Goal: Task Accomplishment & Management: Complete application form

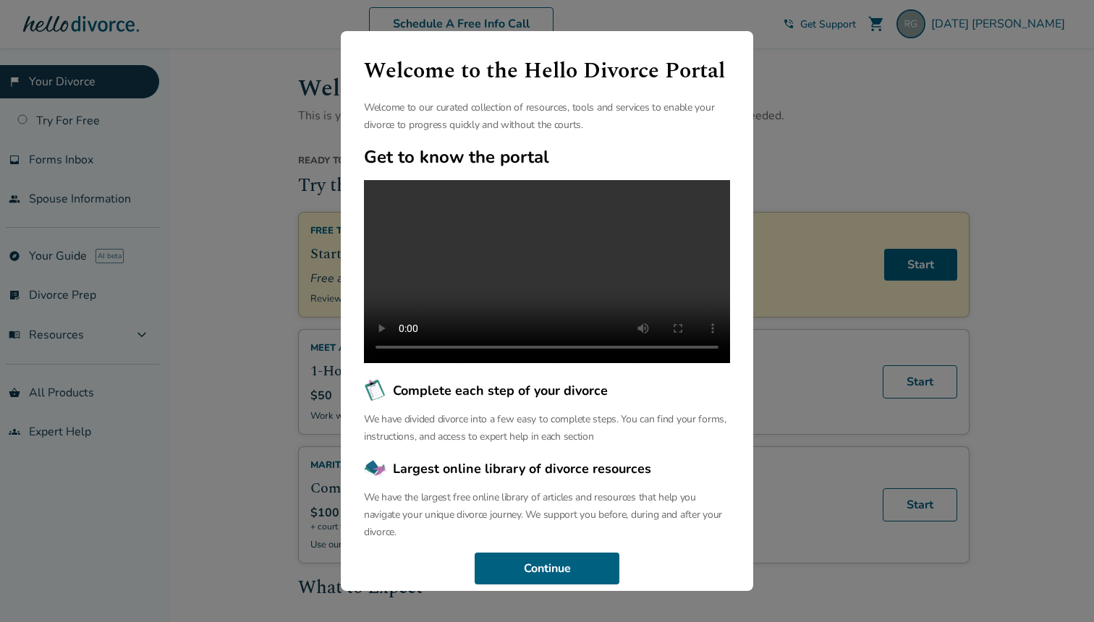
scroll to position [41, 0]
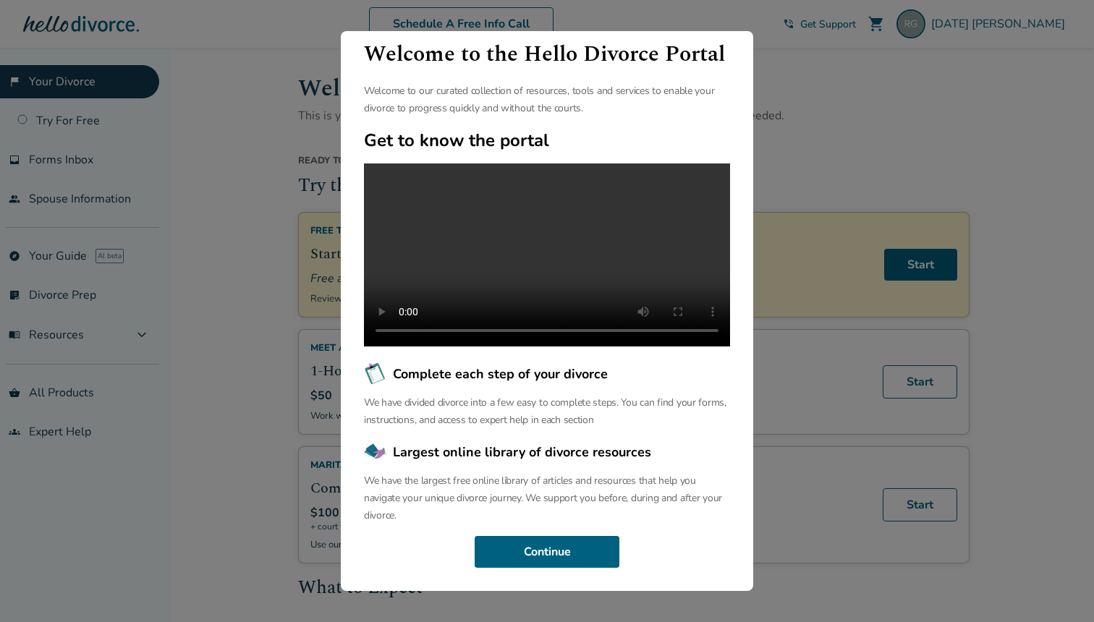
click at [545, 404] on p "We have divided divorce into a few easy to complete steps. You can find your fo…" at bounding box center [547, 411] width 366 height 35
click at [521, 434] on div "Welcome to the Hello Divorce Portal Welcome to our curated collection of resour…" at bounding box center [547, 311] width 412 height 560
click at [549, 553] on button "Continue" at bounding box center [547, 552] width 145 height 32
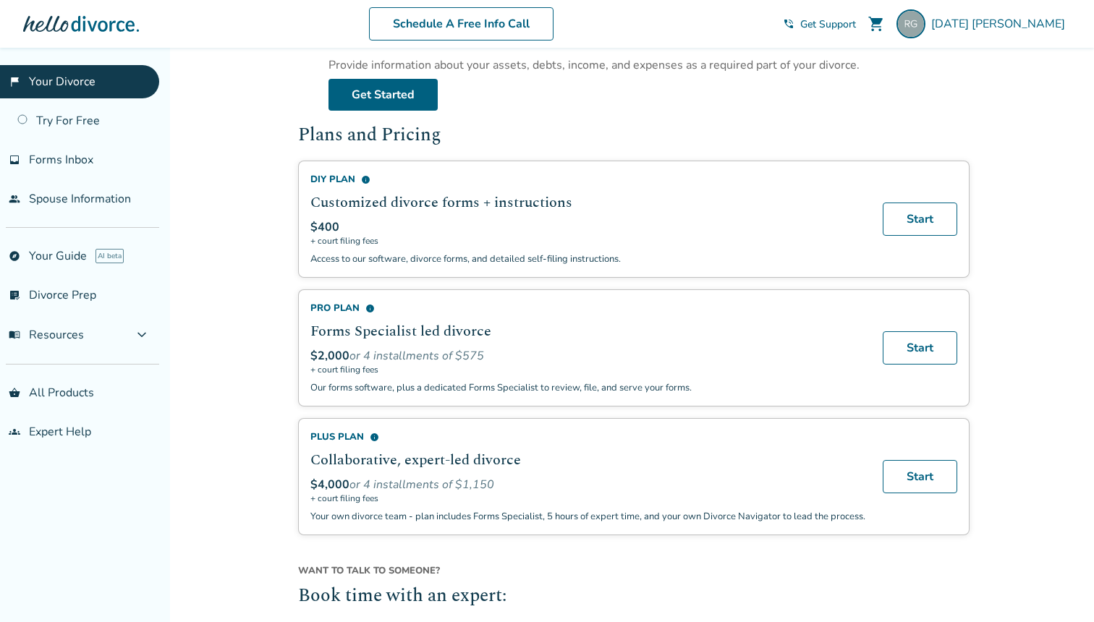
scroll to position [804, 0]
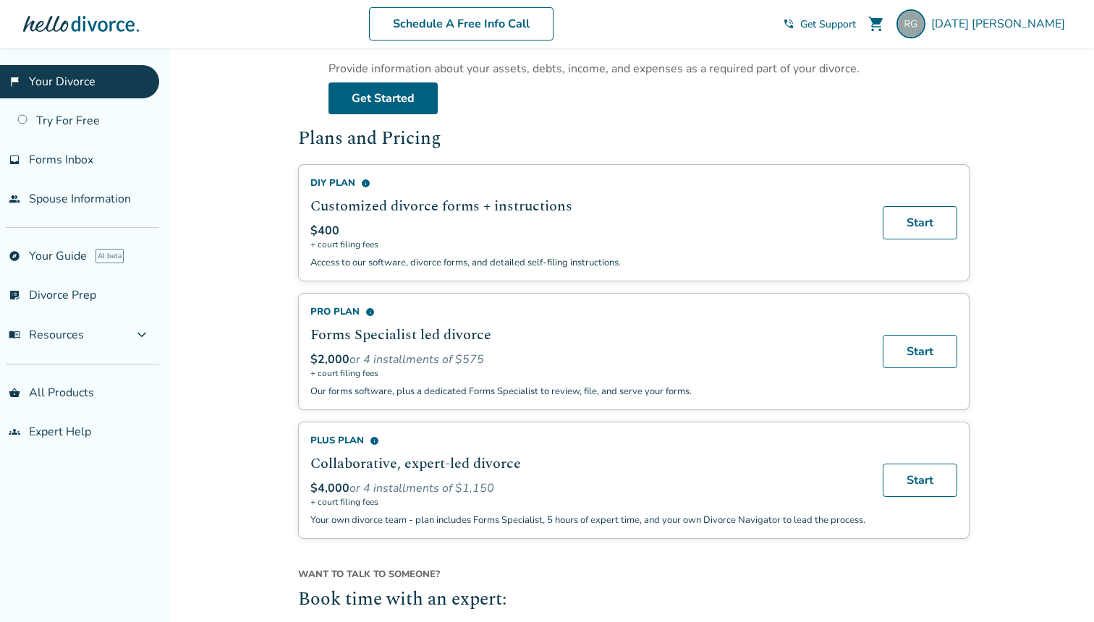
click at [473, 268] on p "Access to our software, divorce forms, and detailed self-filing instructions." at bounding box center [587, 262] width 555 height 13
click at [506, 269] on p "Access to our software, divorce forms, and detailed self-filing instructions." at bounding box center [587, 262] width 555 height 13
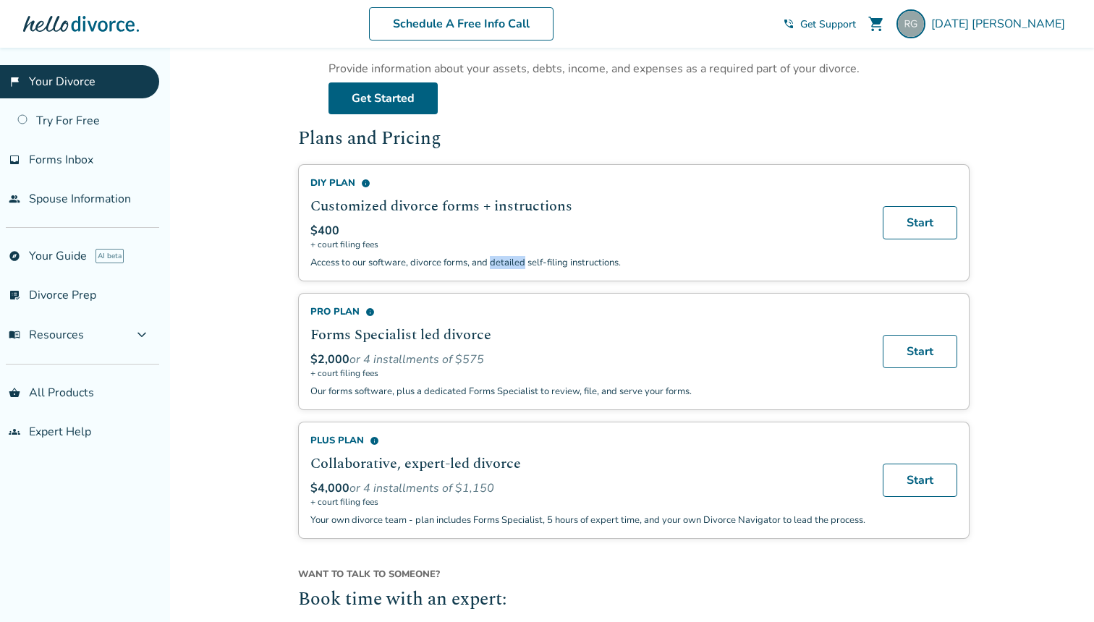
click at [506, 269] on p "Access to our software, divorce forms, and detailed self-filing instructions." at bounding box center [587, 262] width 555 height 13
click at [537, 269] on p "Access to our software, divorce forms, and detailed self-filing instructions." at bounding box center [587, 262] width 555 height 13
click at [482, 269] on p "Access to our software, divorce forms, and detailed self-filing instructions." at bounding box center [587, 262] width 555 height 13
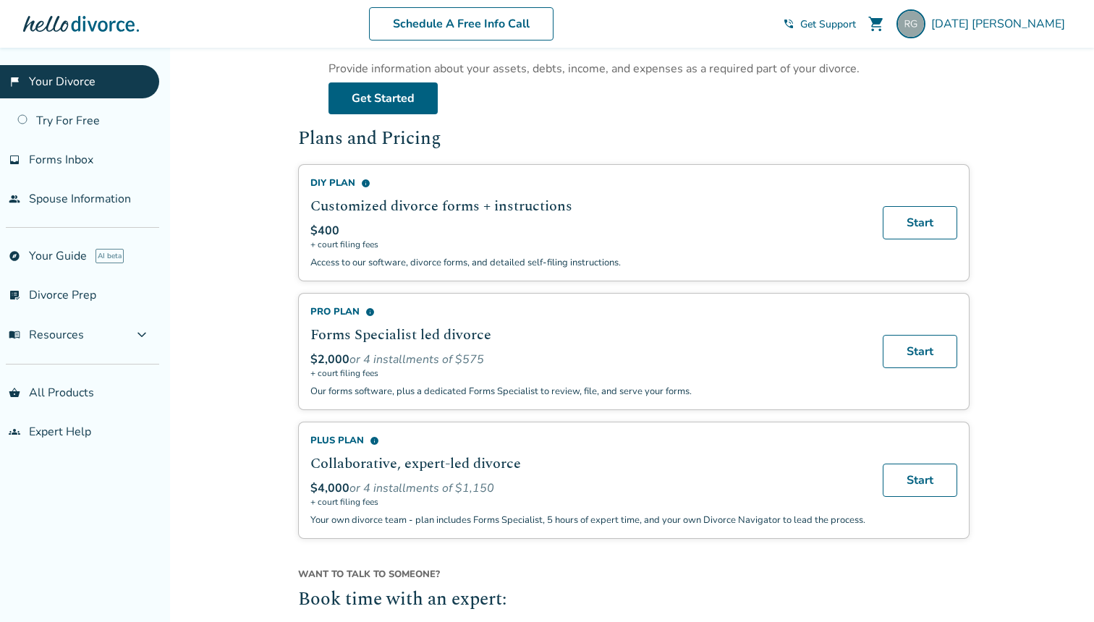
click at [482, 269] on p "Access to our software, divorce forms, and detailed self-filing instructions." at bounding box center [587, 262] width 555 height 13
click at [523, 279] on div "DIY Plan info Customized divorce forms + instructions $400 + court filing fees …" at bounding box center [633, 222] width 671 height 117
click at [527, 268] on p "Access to our software, divorce forms, and detailed self-filing instructions." at bounding box center [587, 262] width 555 height 13
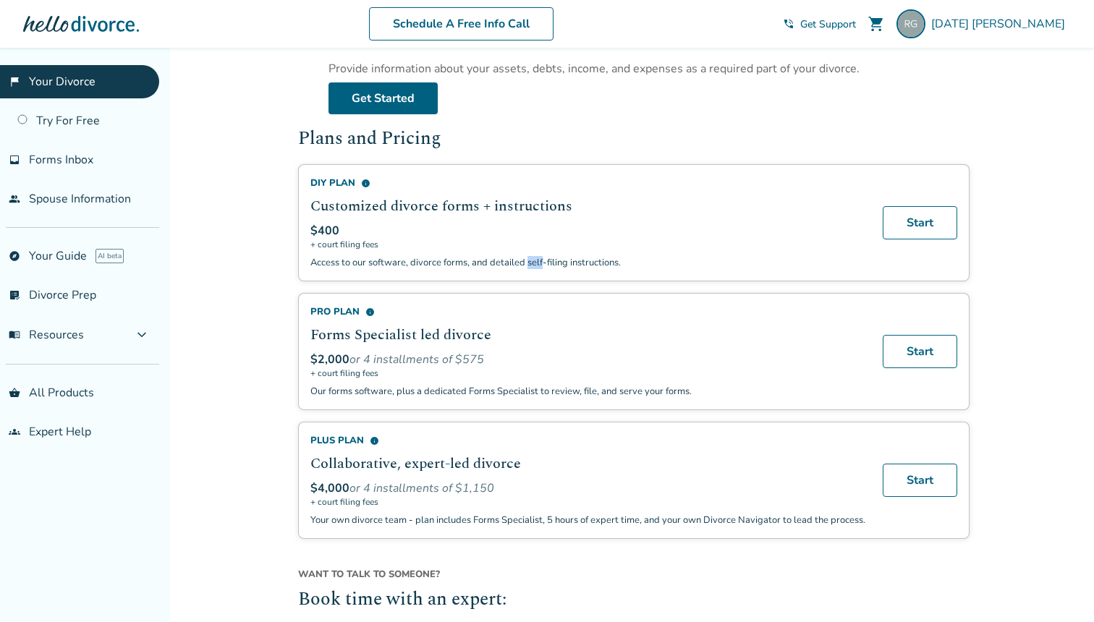
click at [527, 268] on p "Access to our software, divorce forms, and detailed self-filing instructions." at bounding box center [587, 262] width 555 height 13
click at [574, 269] on p "Access to our software, divorce forms, and detailed self-filing instructions." at bounding box center [587, 262] width 555 height 13
click at [473, 269] on p "Access to our software, divorce forms, and detailed self-filing instructions." at bounding box center [587, 262] width 555 height 13
click at [526, 269] on p "Access to our software, divorce forms, and detailed self-filing instructions." at bounding box center [587, 262] width 555 height 13
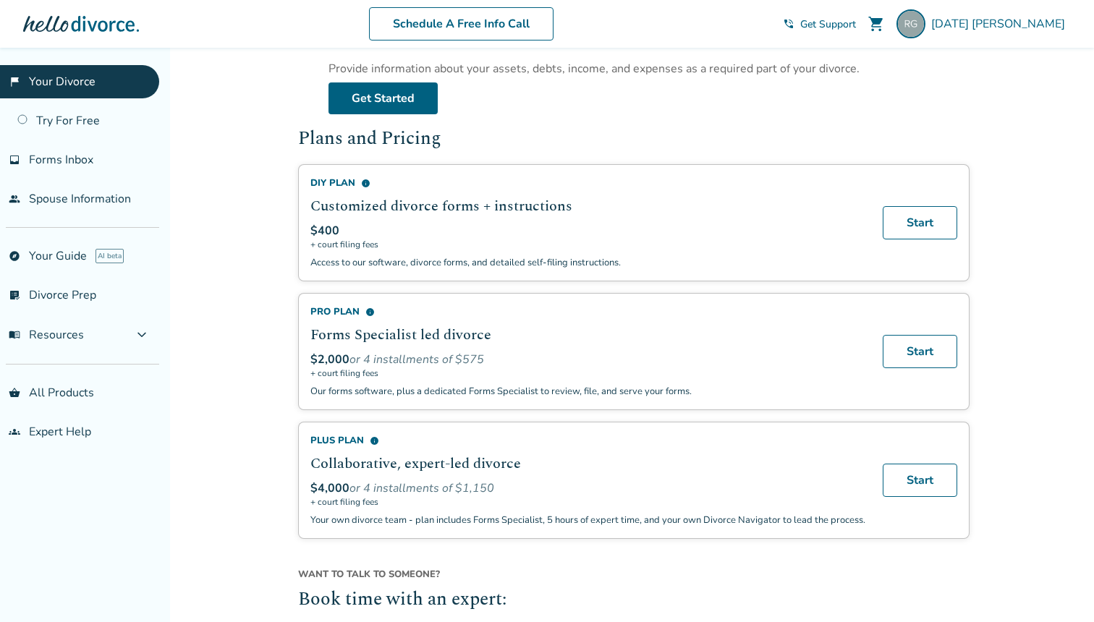
click at [526, 269] on p "Access to our software, divorce forms, and detailed self-filing instructions." at bounding box center [587, 262] width 555 height 13
click at [569, 269] on p "Access to our software, divorce forms, and detailed self-filing instructions." at bounding box center [587, 262] width 555 height 13
click at [532, 344] on h2 "Forms Specialist led divorce" at bounding box center [587, 335] width 555 height 22
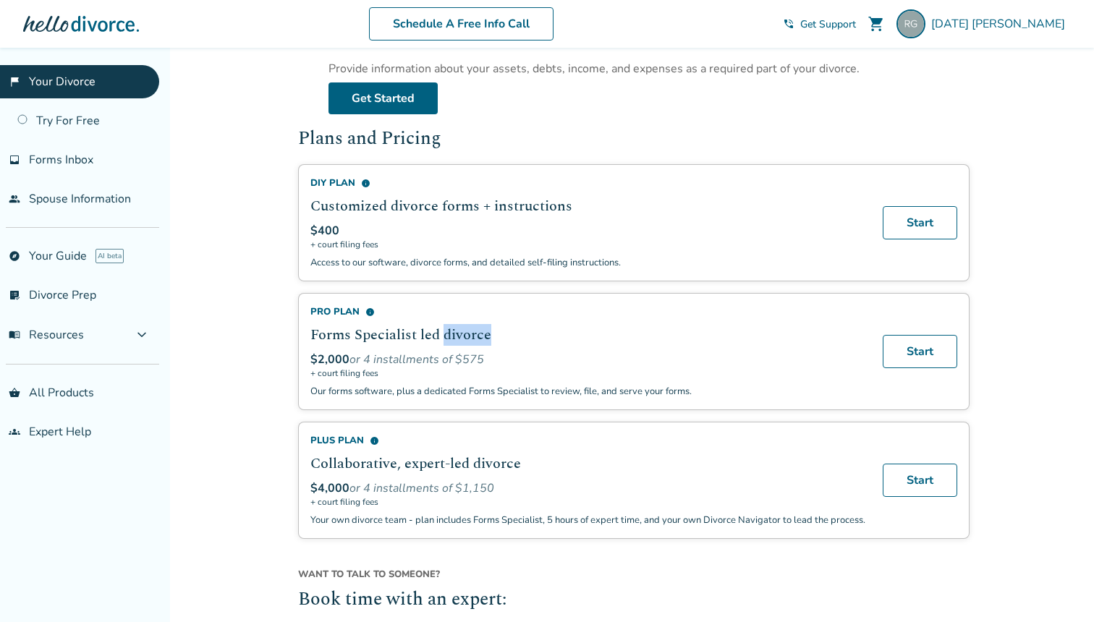
click at [532, 344] on h2 "Forms Specialist led divorce" at bounding box center [587, 335] width 555 height 22
click at [485, 340] on h2 "Forms Specialist led divorce" at bounding box center [587, 335] width 555 height 22
click at [369, 317] on span "info" at bounding box center [369, 311] width 9 height 9
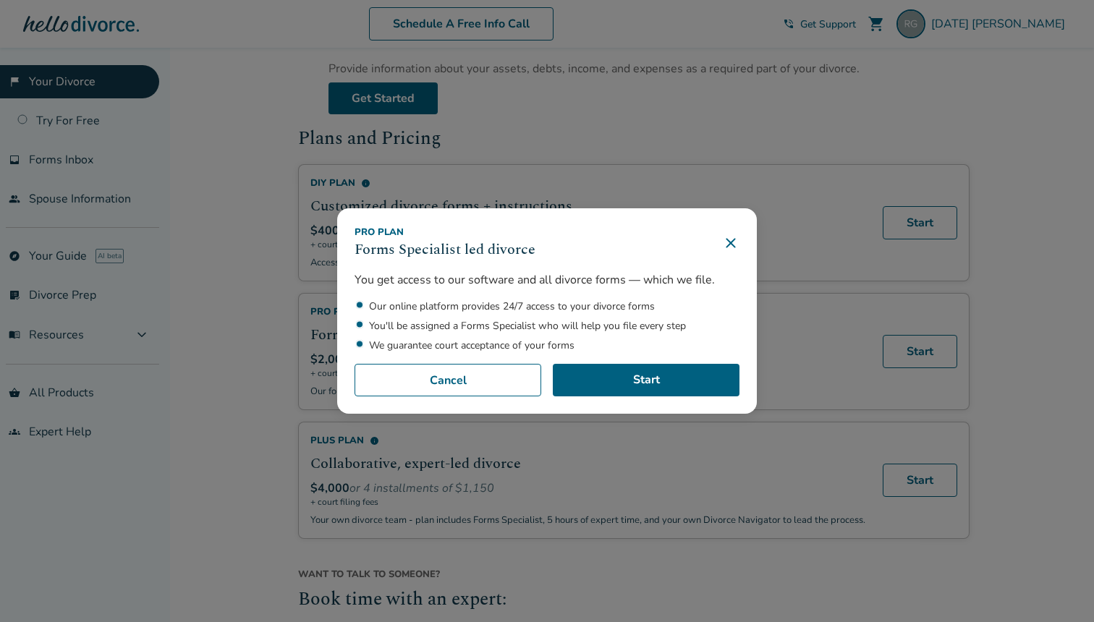
click at [273, 328] on div "Pro Plan Forms Specialist led divorce You get access to our software and all di…" at bounding box center [547, 311] width 1094 height 622
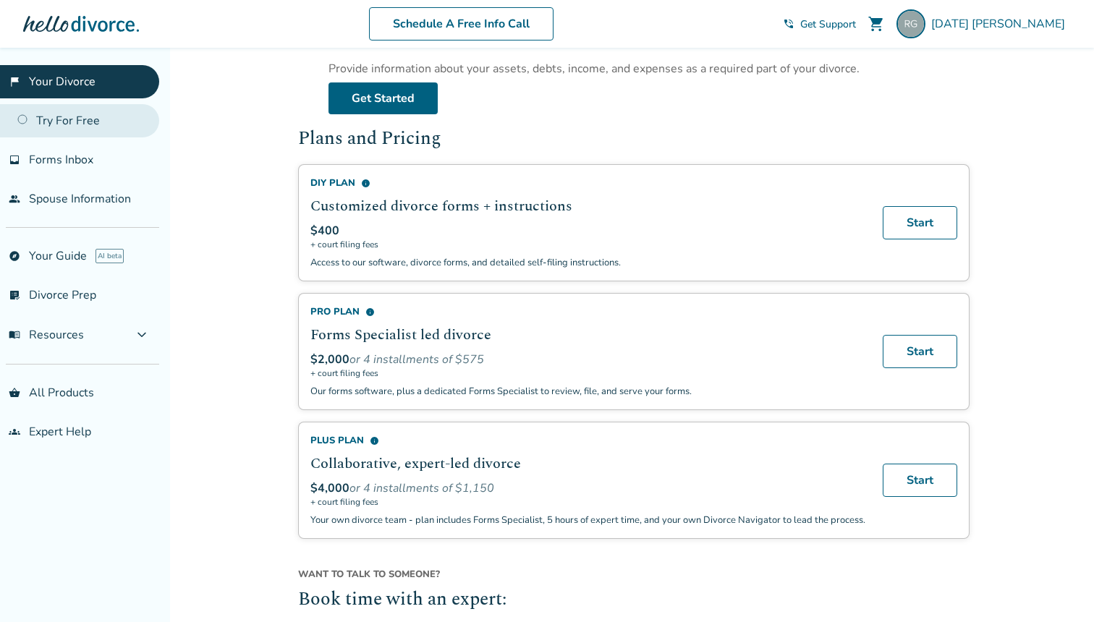
click at [89, 112] on link "Try For Free" at bounding box center [79, 120] width 159 height 33
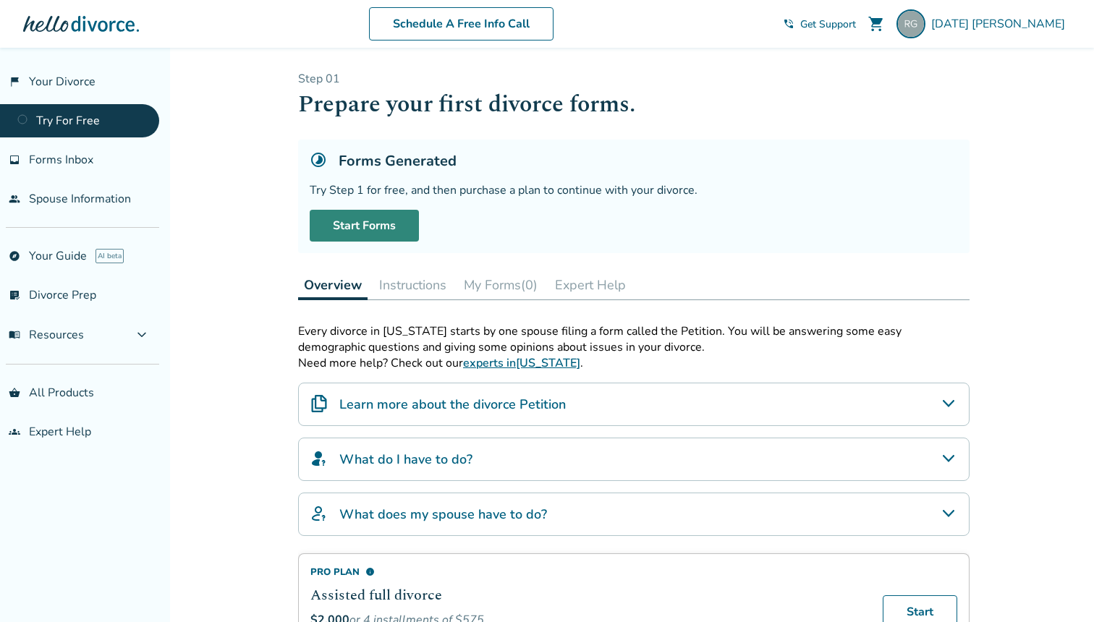
click at [373, 236] on link "Start Forms" at bounding box center [364, 226] width 109 height 32
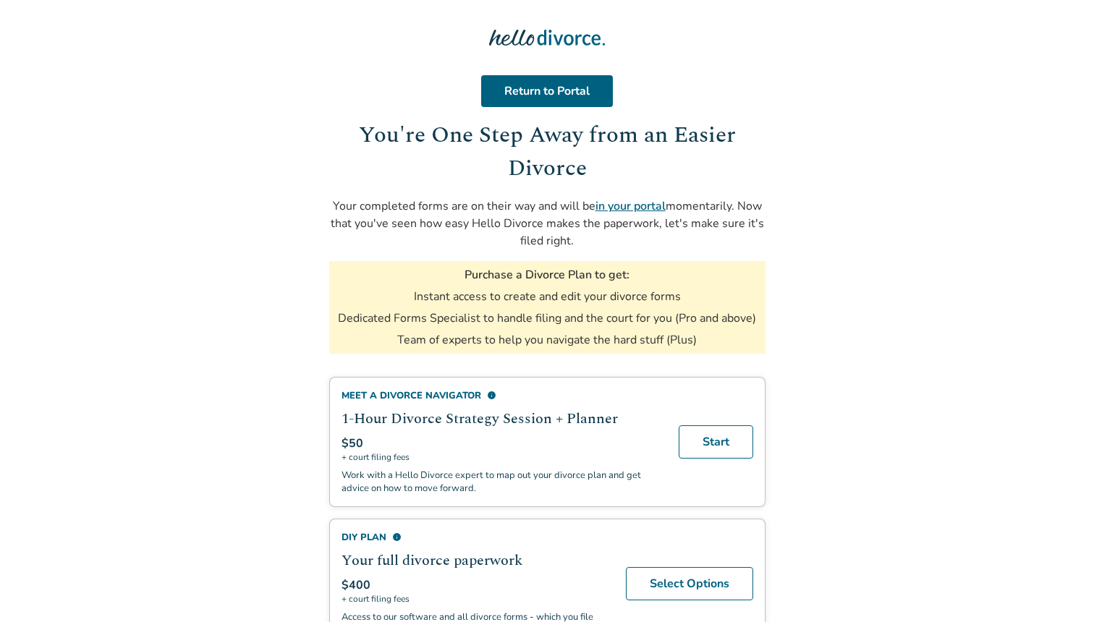
click at [503, 194] on div "Return to Portal You're One Step Away from an Easier Divorce Your completed for…" at bounding box center [547, 214] width 436 height 279
click at [505, 214] on p "Your completed forms are on their way and will be in your portal momentarily. N…" at bounding box center [547, 223] width 436 height 52
click at [540, 227] on p "Your completed forms are on their way and will be in your portal momentarily. N…" at bounding box center [547, 223] width 436 height 52
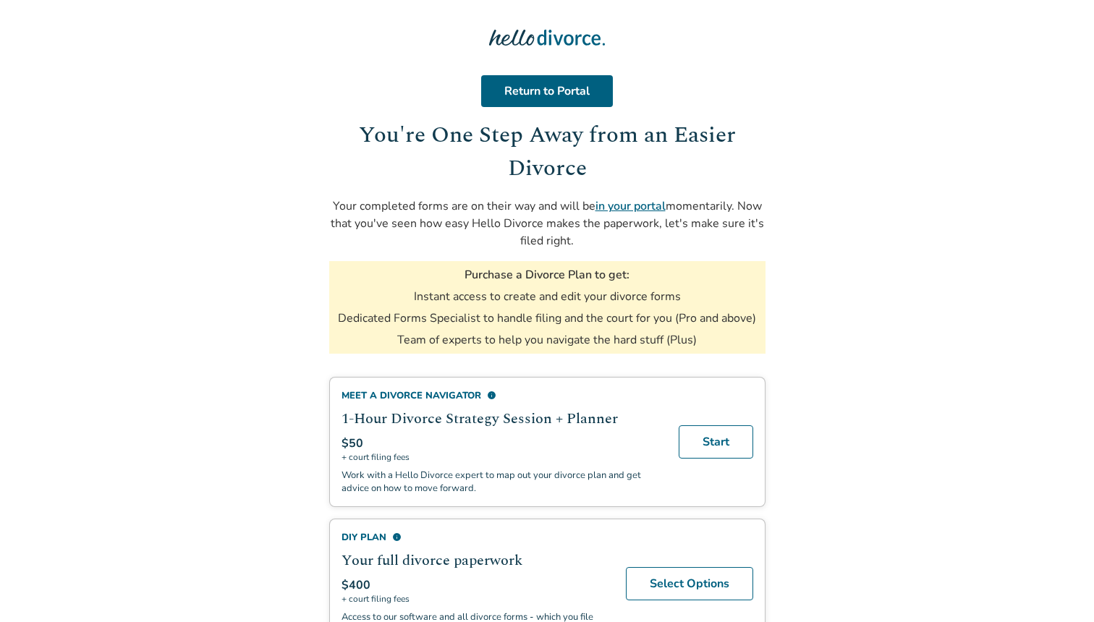
click at [540, 227] on p "Your completed forms are on their way and will be in your portal momentarily. N…" at bounding box center [547, 223] width 436 height 52
click at [569, 242] on p "Your completed forms are on their way and will be in your portal momentarily. N…" at bounding box center [547, 223] width 436 height 52
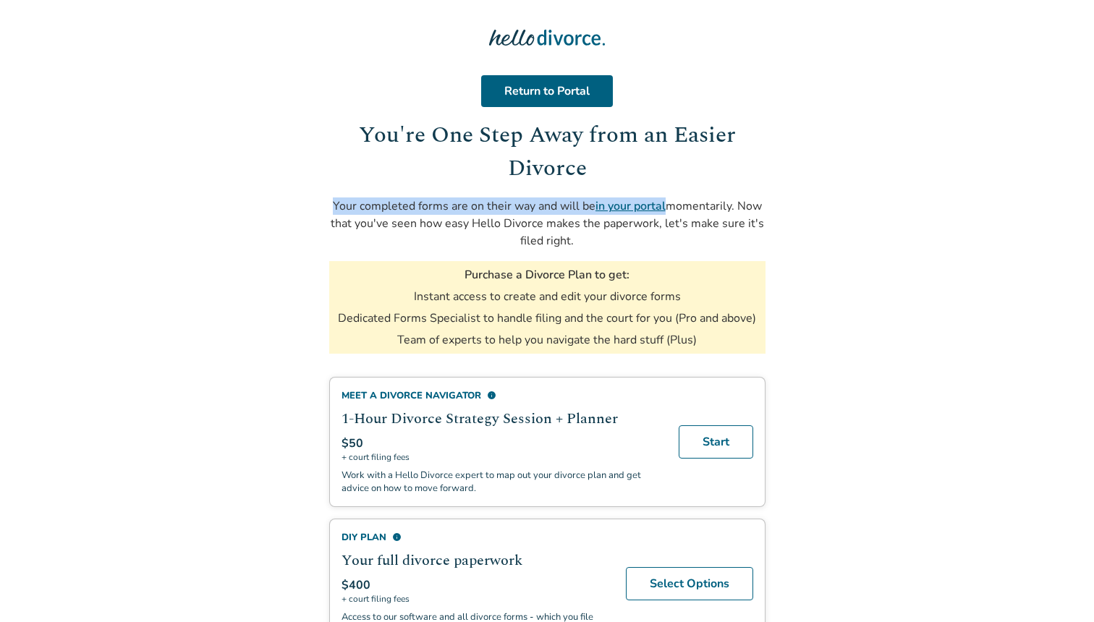
click at [550, 215] on p "Your completed forms are on their way and will be in your portal momentarily. N…" at bounding box center [547, 223] width 436 height 52
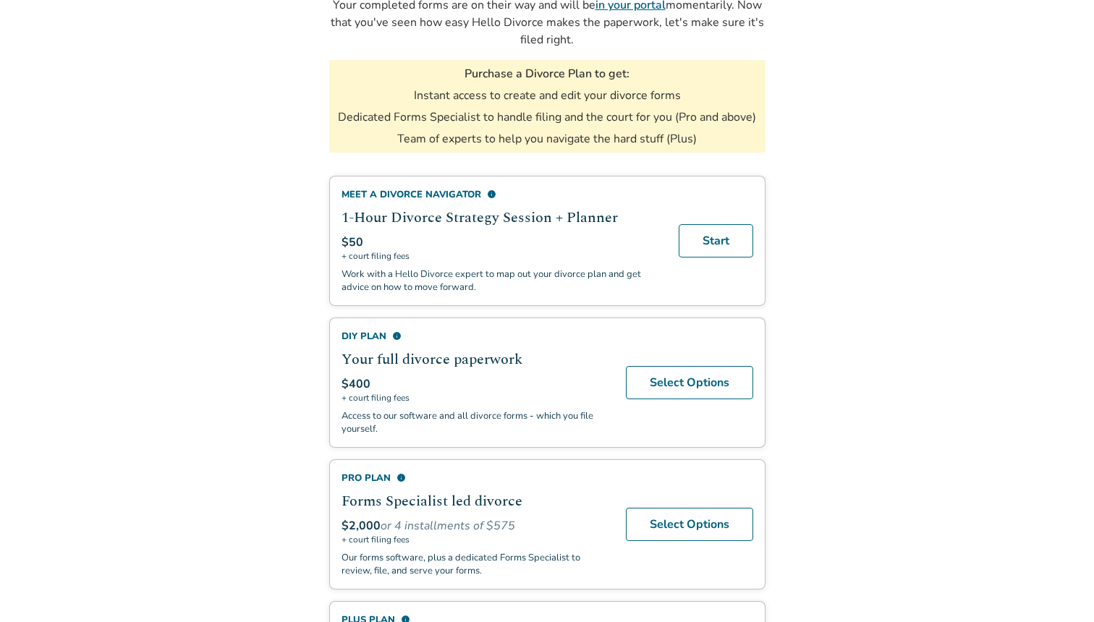
scroll to position [262, 0]
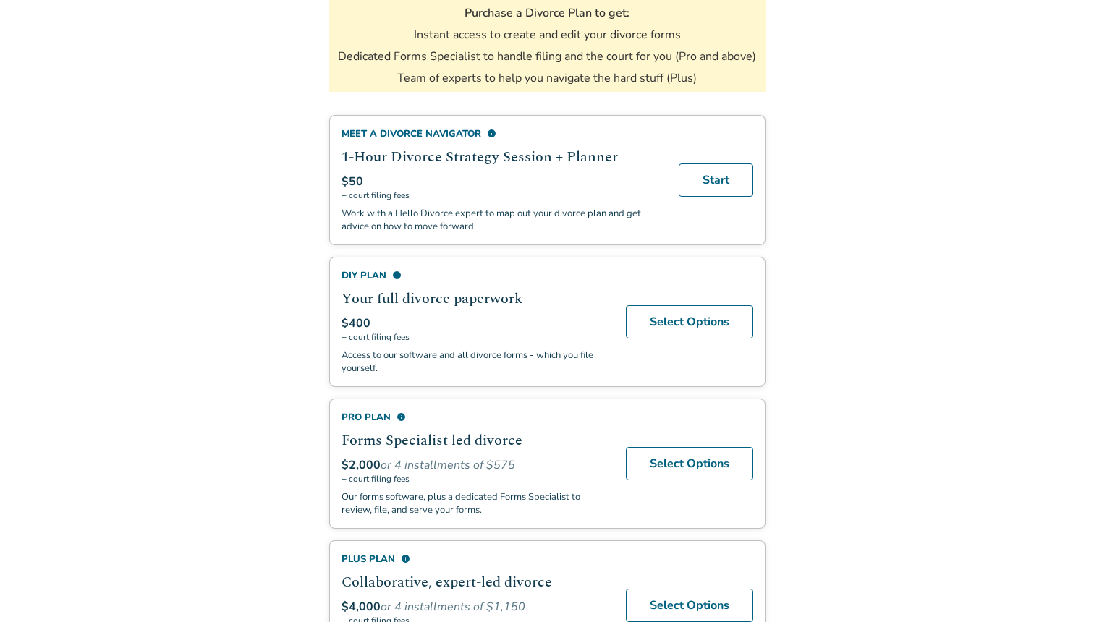
click at [398, 280] on span "info" at bounding box center [396, 275] width 9 height 9
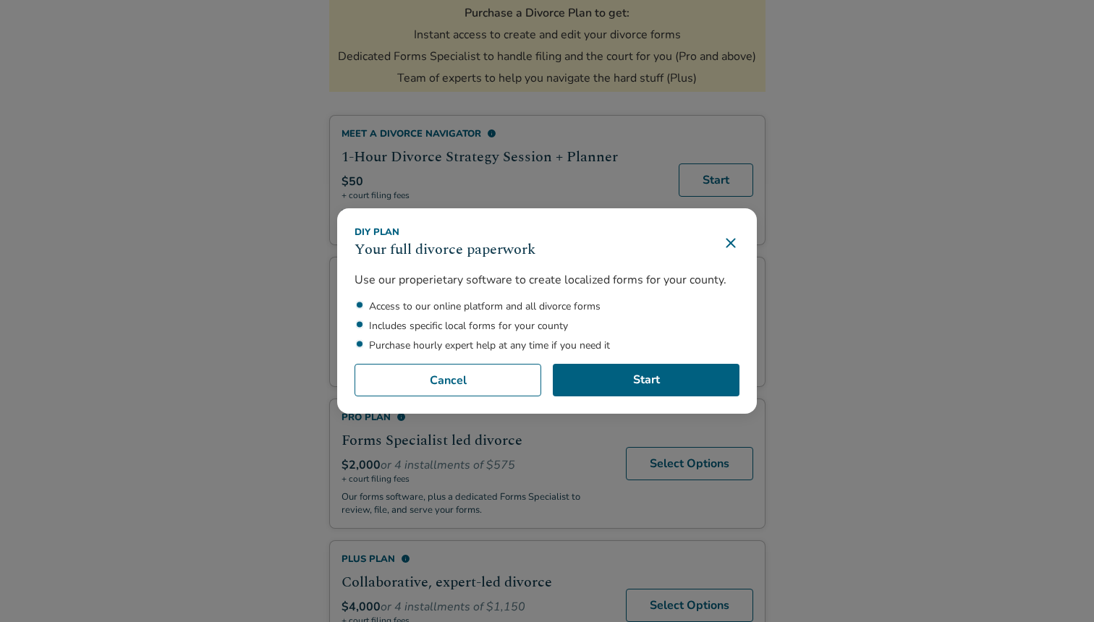
click at [240, 360] on div "DIY Plan Your full divorce paperwork Use our properietary software to create lo…" at bounding box center [547, 311] width 1094 height 622
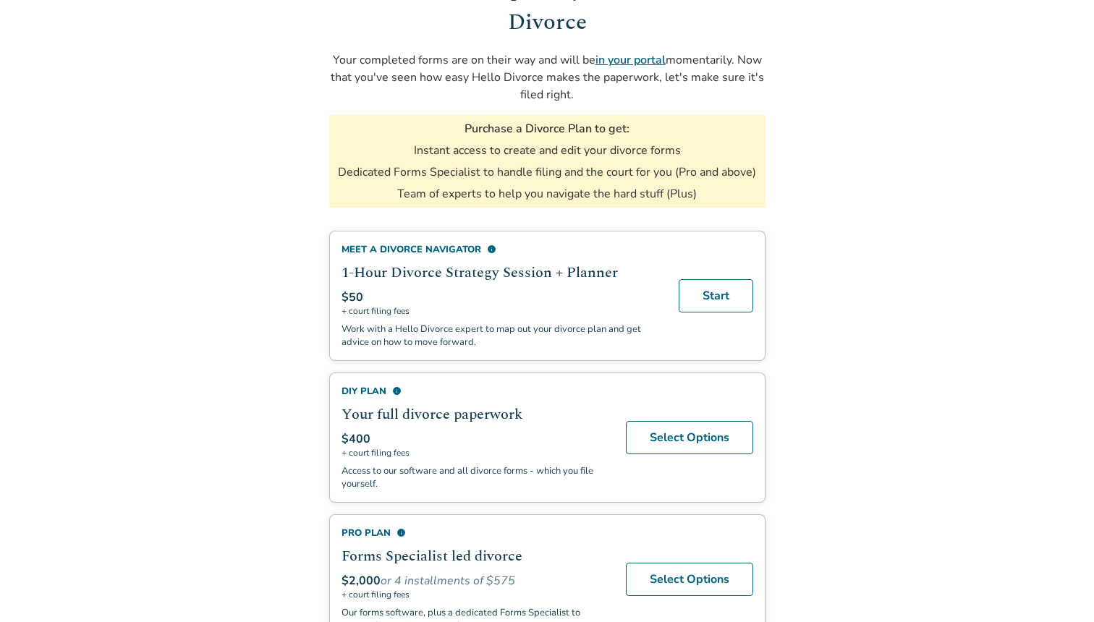
scroll to position [0, 0]
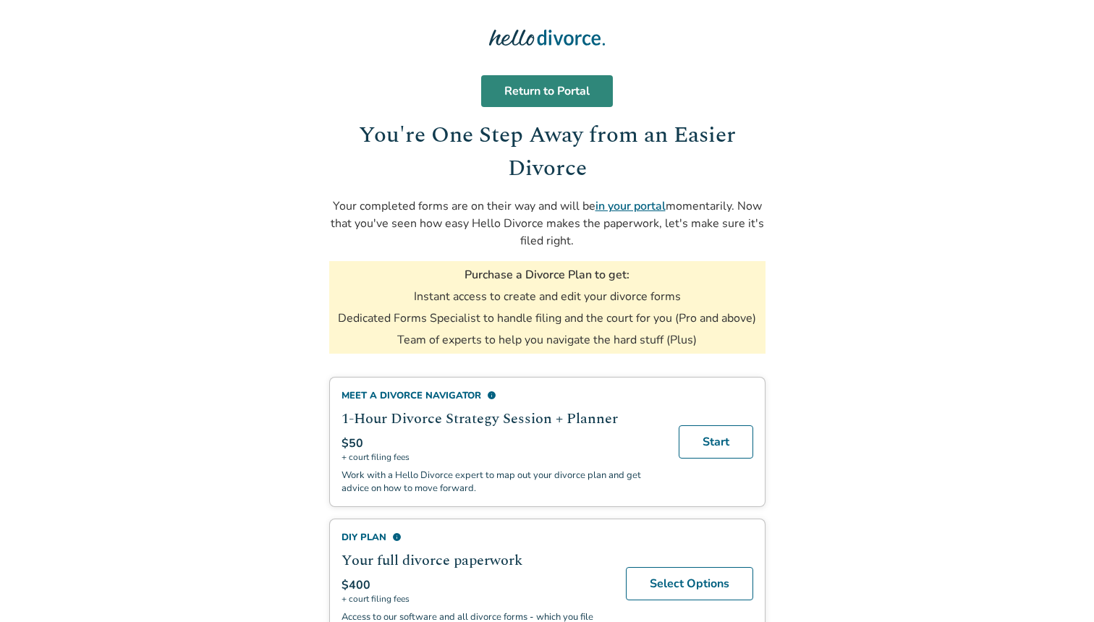
click at [555, 98] on link "Return to Portal" at bounding box center [547, 91] width 132 height 32
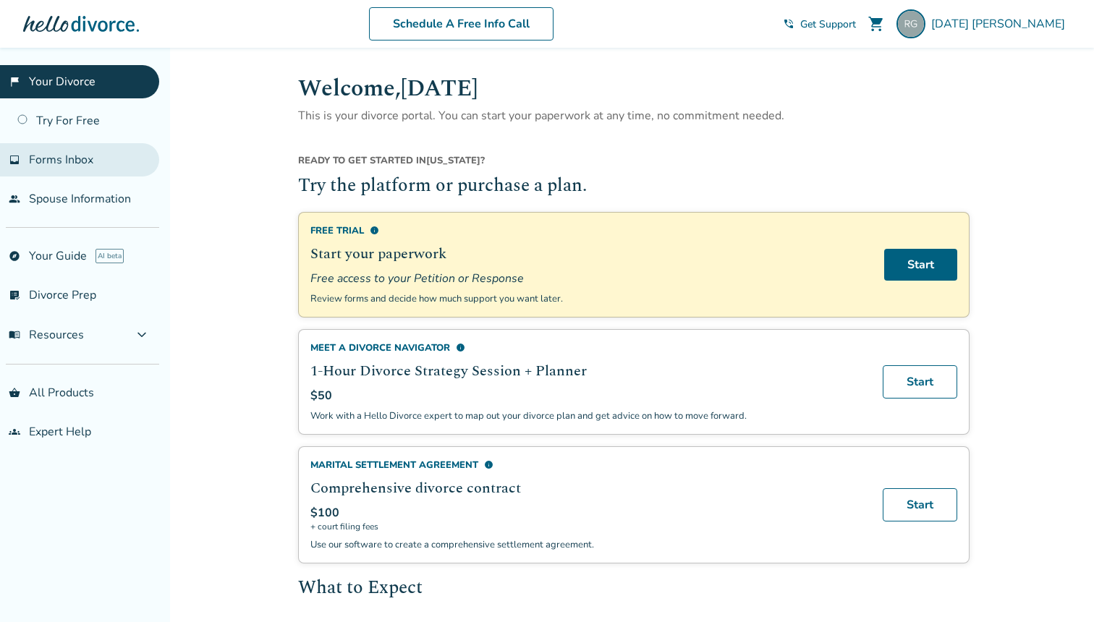
click at [99, 160] on link "inbox Forms Inbox" at bounding box center [79, 159] width 159 height 33
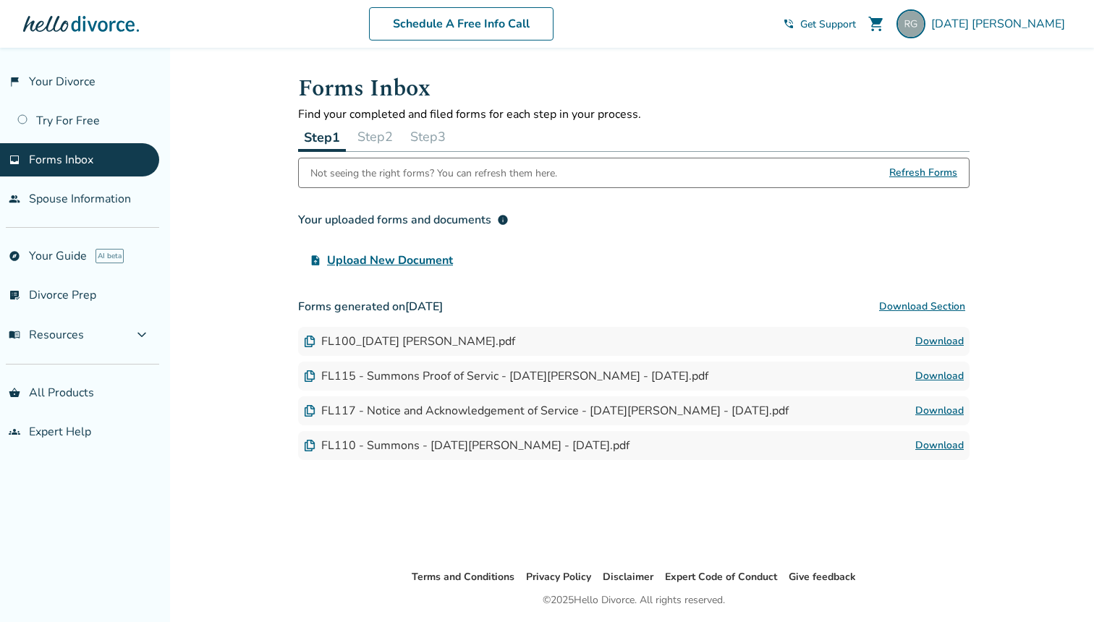
click at [939, 341] on link "Download" at bounding box center [939, 341] width 48 height 17
click at [925, 409] on link "Download" at bounding box center [939, 410] width 48 height 17
click at [945, 377] on link "Download" at bounding box center [939, 375] width 48 height 17
click at [79, 200] on link "people Spouse Information" at bounding box center [79, 198] width 159 height 33
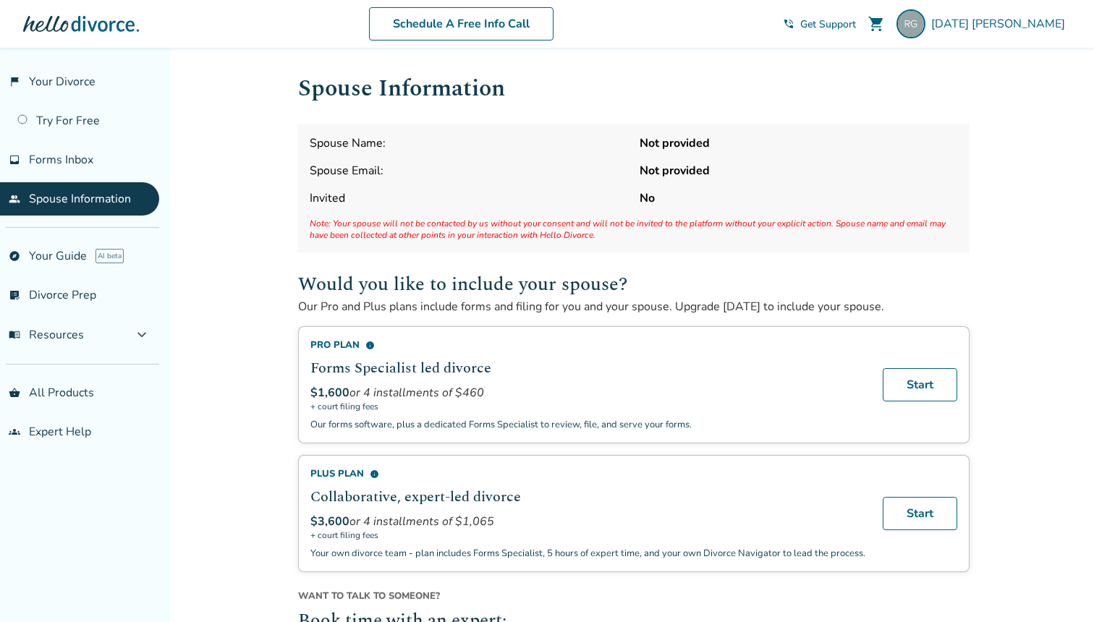
click at [396, 311] on p "Our Pro and Plus plans include forms and filing for you and your spouse. Upgrad…" at bounding box center [633, 307] width 671 height 16
click at [438, 284] on h2 "Would you like to include your spouse?" at bounding box center [633, 284] width 671 height 29
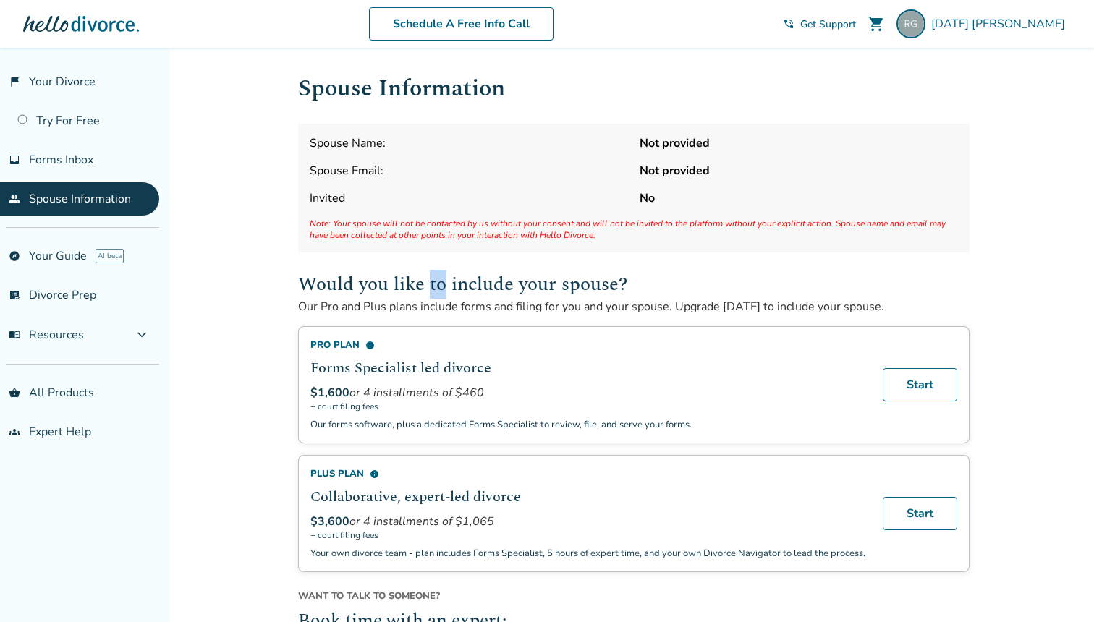
click at [438, 284] on h2 "Would you like to include your spouse?" at bounding box center [633, 284] width 671 height 29
click at [423, 311] on p "Our Pro and Plus plans include forms and filing for you and your spouse. Upgrad…" at bounding box center [633, 307] width 671 height 16
click at [456, 279] on h2 "Would you like to include your spouse?" at bounding box center [633, 284] width 671 height 29
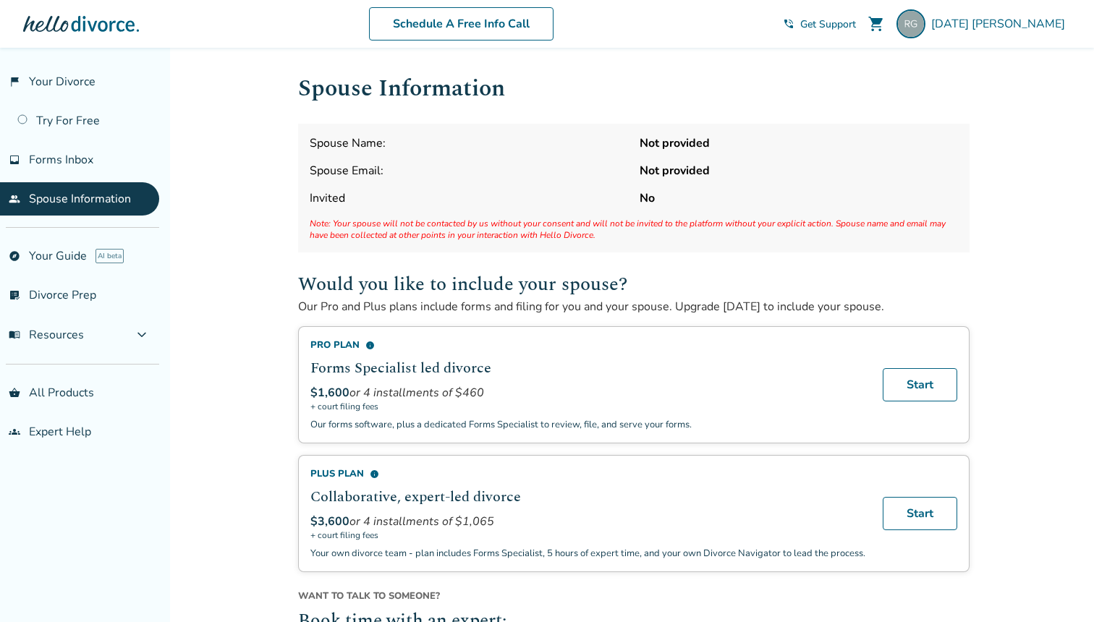
click at [456, 279] on h2 "Would you like to include your spouse?" at bounding box center [633, 284] width 671 height 29
click at [421, 307] on p "Our Pro and Plus plans include forms and filing for you and your spouse. Upgrad…" at bounding box center [633, 307] width 671 height 16
click at [90, 68] on link "flag_2 Your Divorce" at bounding box center [79, 81] width 159 height 33
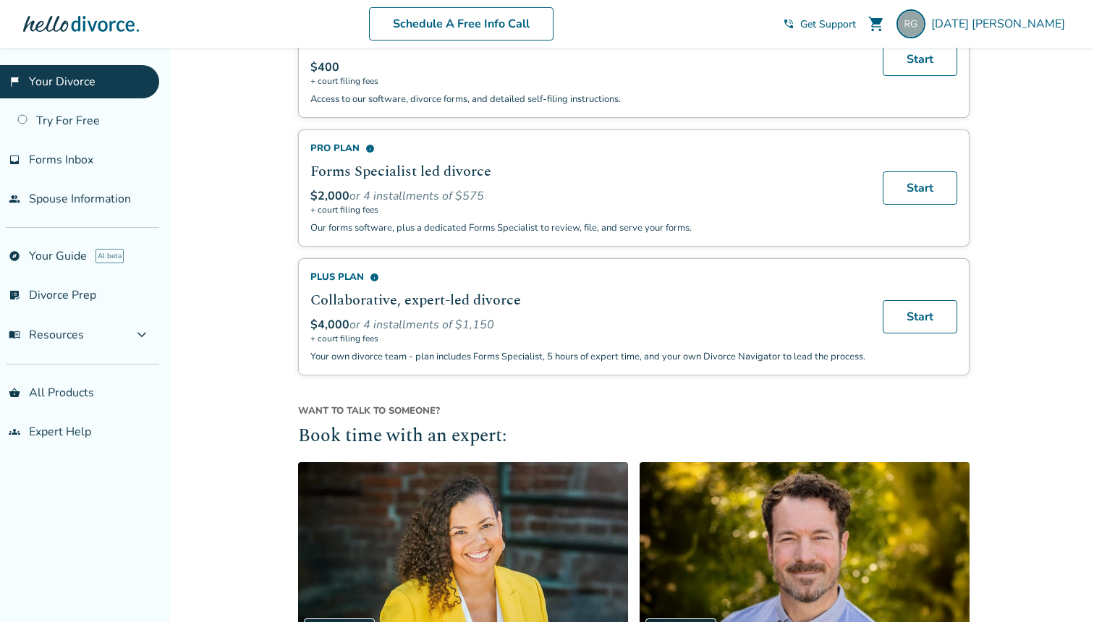
scroll to position [1079, 0]
